Goal: Find specific page/section: Find specific page/section

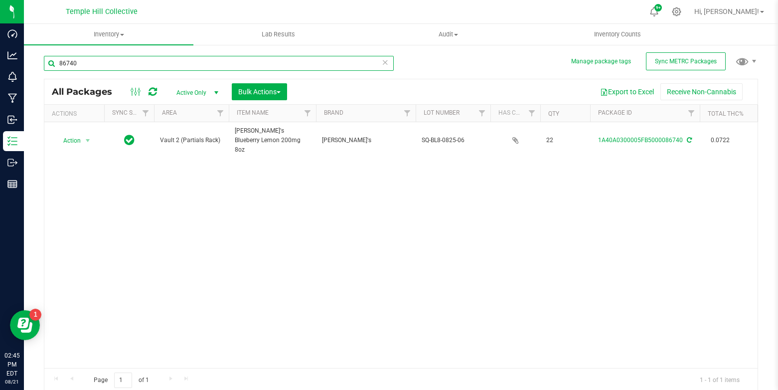
click at [130, 63] on input "86740" at bounding box center [219, 63] width 350 height 15
type input "strawberry cough"
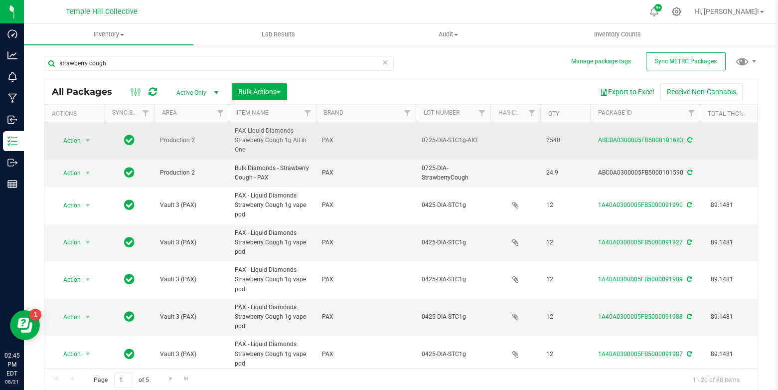
drag, startPoint x: 235, startPoint y: 129, endPoint x: 258, endPoint y: 149, distance: 29.7
click at [258, 149] on span "PAX Liquid Diamonds - Strawberry Cough 1g All in One" at bounding box center [272, 140] width 75 height 29
copy span "PAX Liquid Diamonds - Strawberry Cough 1g All in One"
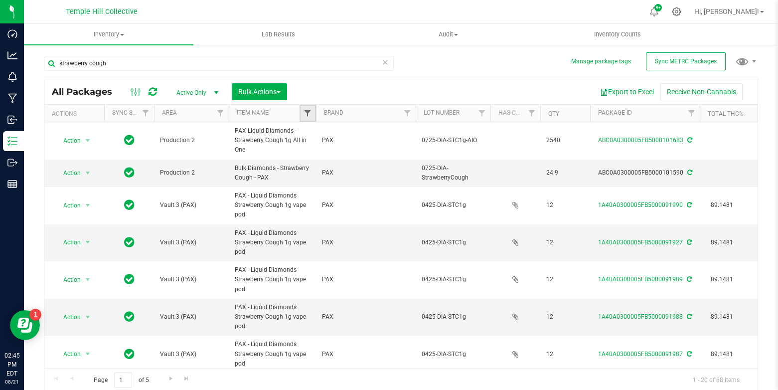
click at [307, 113] on span "Filter" at bounding box center [308, 113] width 8 height 8
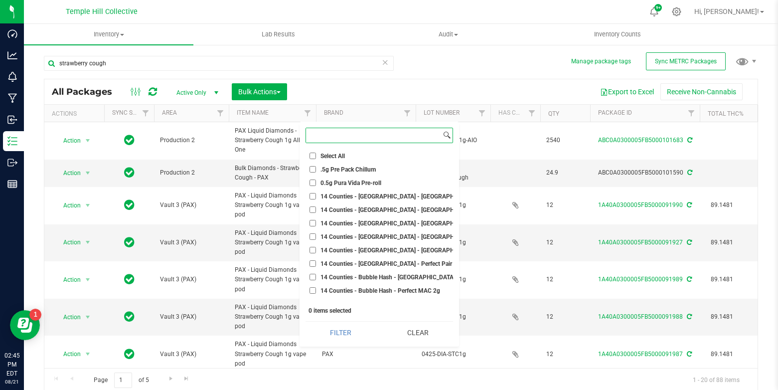
paste input "PAX Liquid Diamonds - Strawberry Cough 1g All in One"
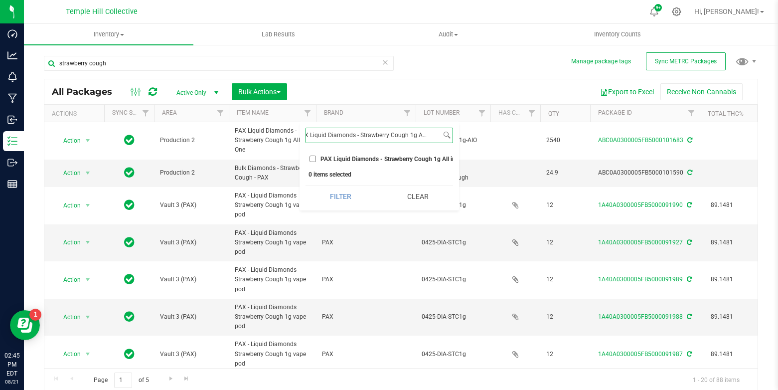
type input "PAX Liquid Diamonds - Strawberry Cough 1g All in One"
click at [314, 158] on input "PAX Liquid Diamonds - Strawberry Cough 1g All in One" at bounding box center [313, 159] width 6 height 6
checkbox input "true"
click at [306, 185] on button "Filter" at bounding box center [341, 196] width 70 height 22
